Goal: Download file/media

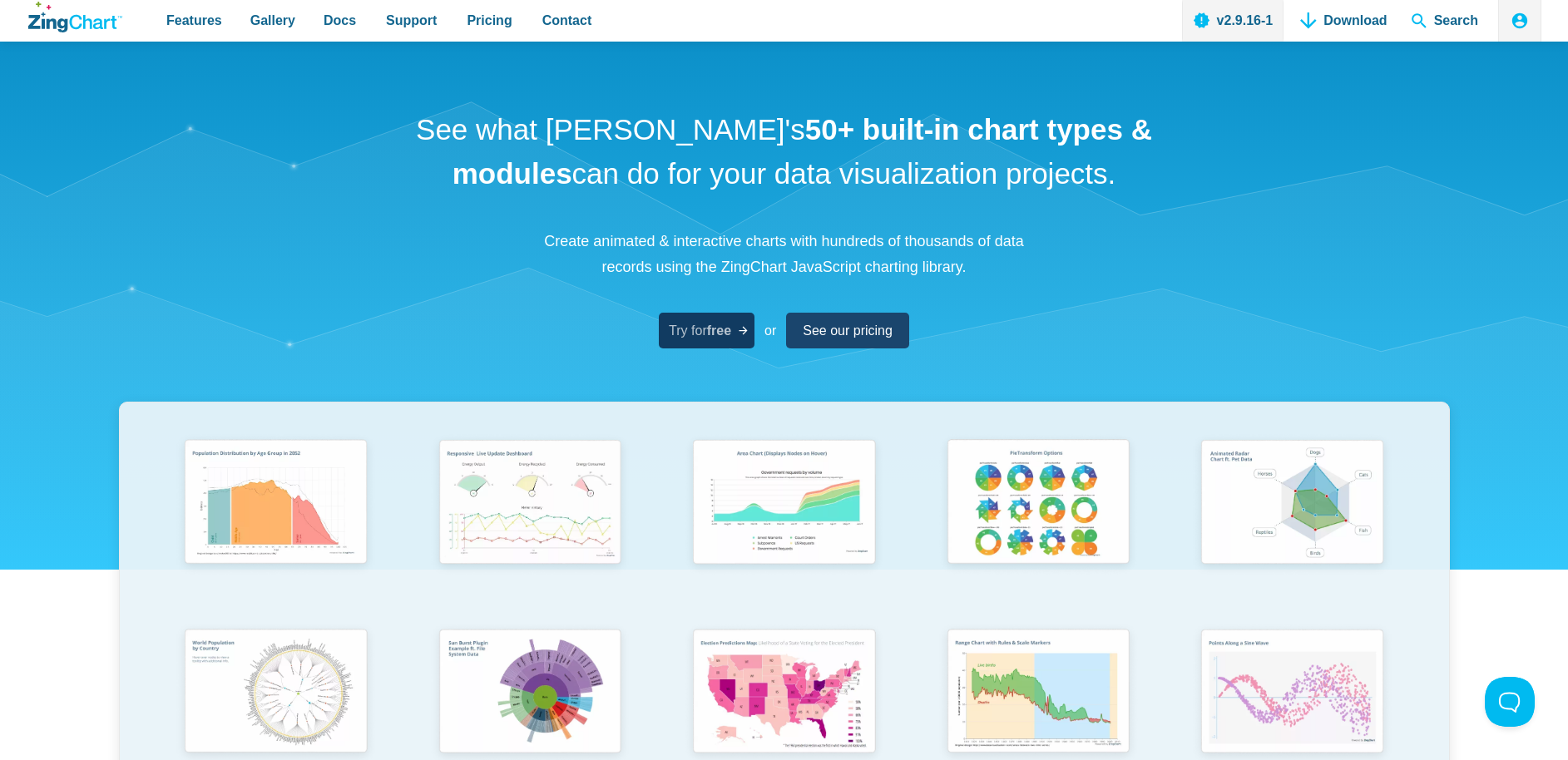
click at [713, 337] on strong "free" at bounding box center [719, 330] width 24 height 14
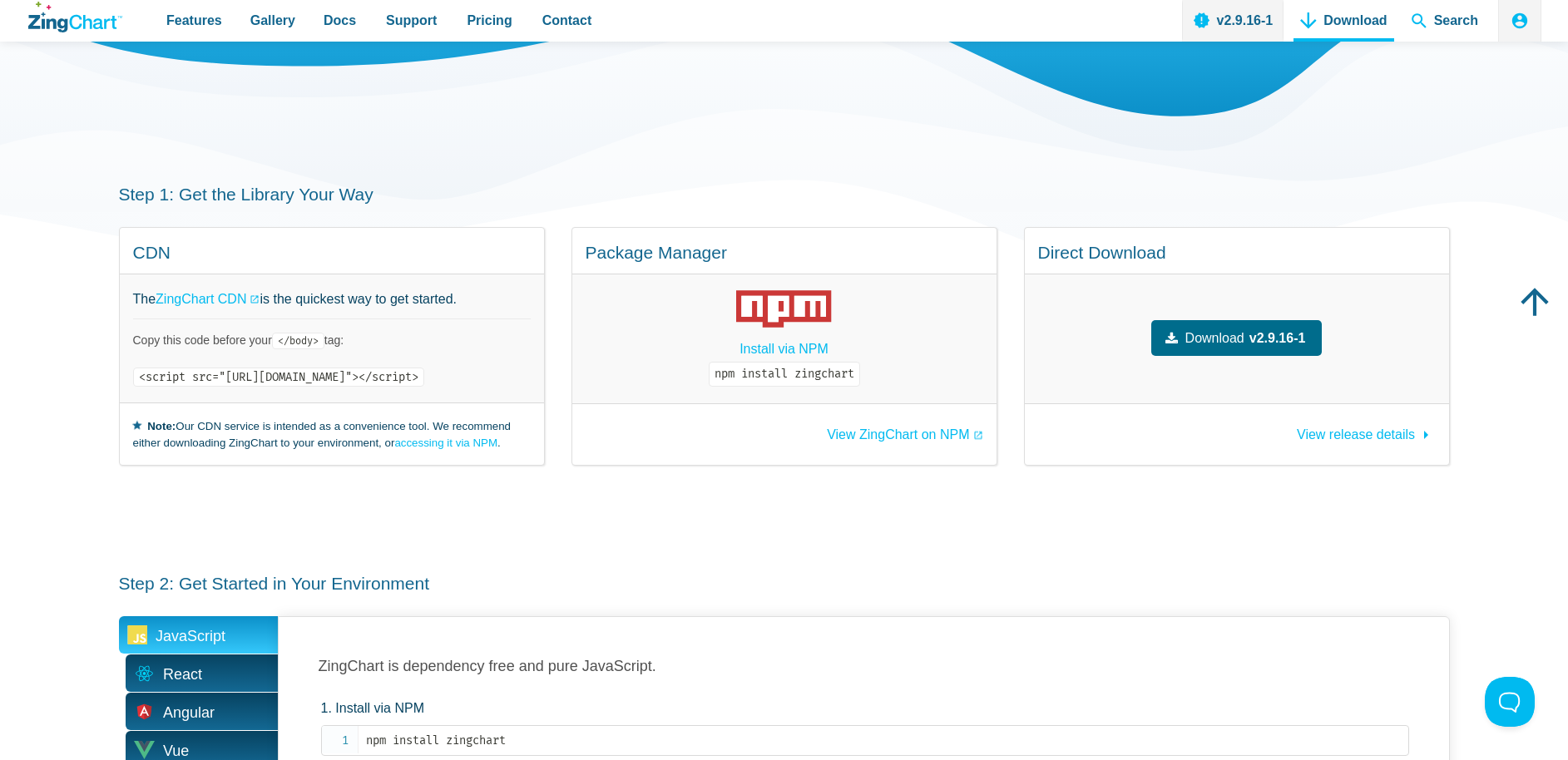
click at [827, 376] on code "npm install zingchart" at bounding box center [784, 373] width 151 height 25
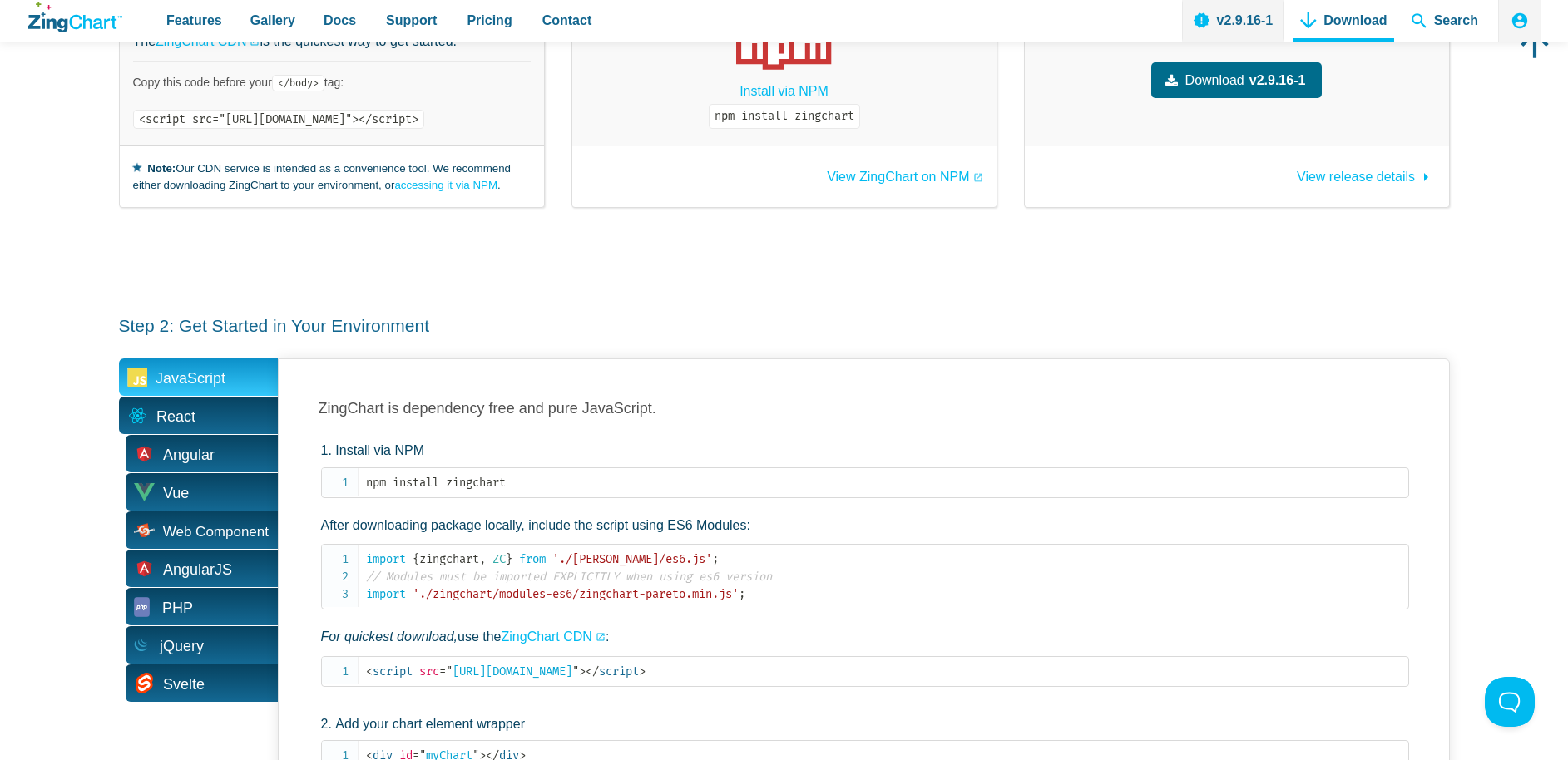
click at [224, 425] on span "React" at bounding box center [199, 415] width 159 height 37
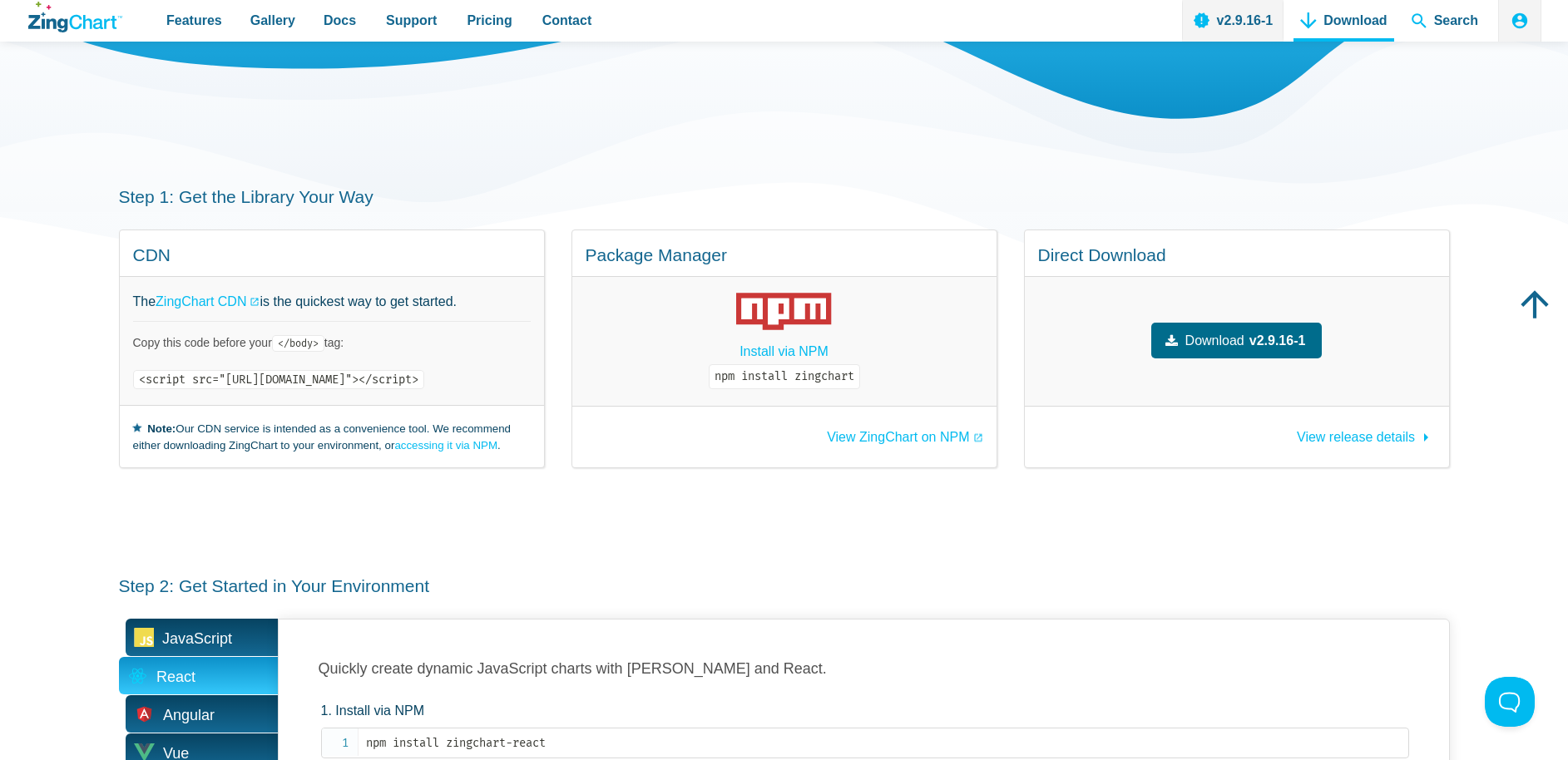
scroll to position [174, 0]
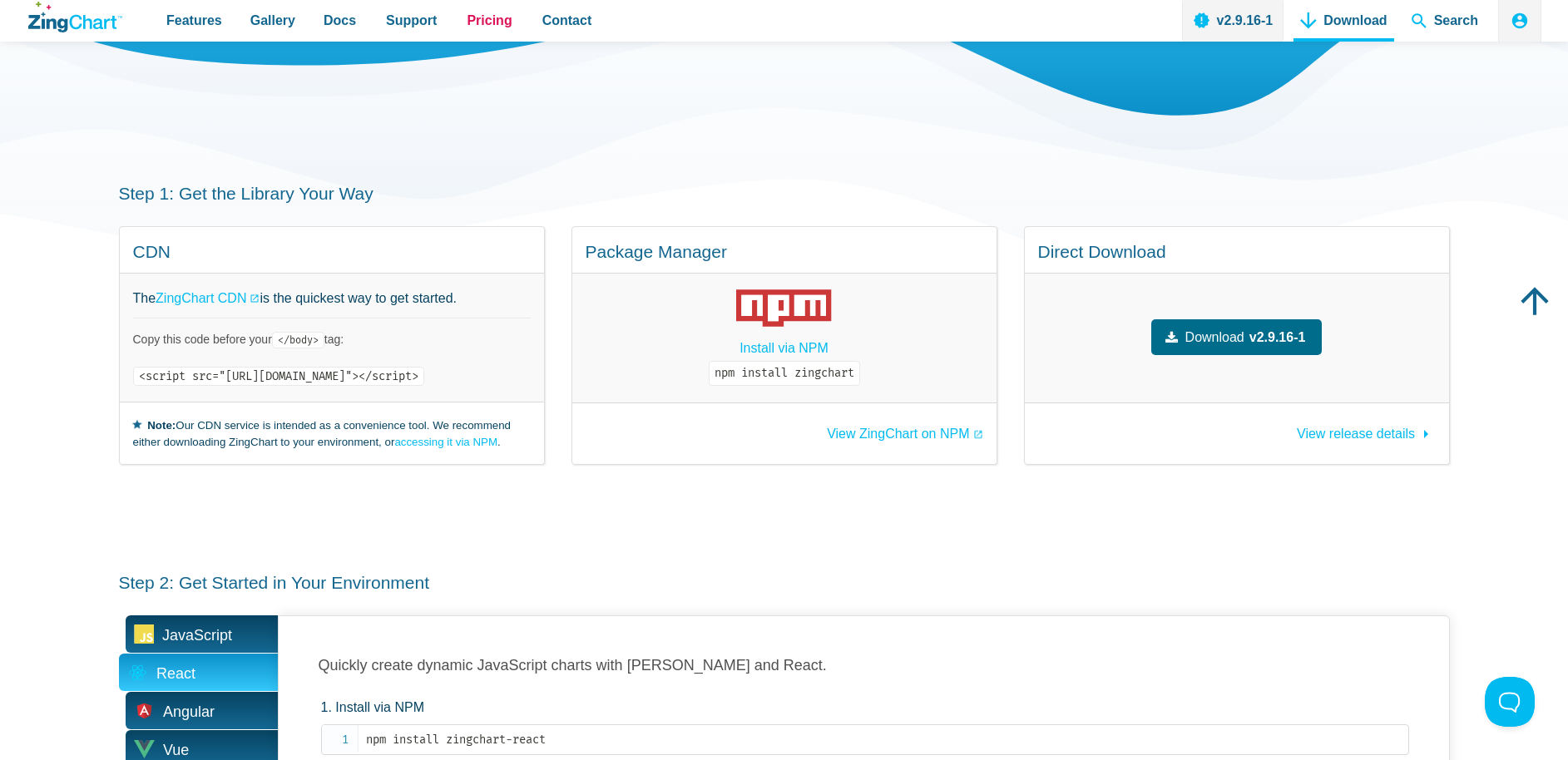
click at [474, 17] on span "Pricing" at bounding box center [489, 20] width 45 height 23
click at [325, 22] on span "Docs" at bounding box center [339, 20] width 32 height 23
